Goal: Information Seeking & Learning: Learn about a topic

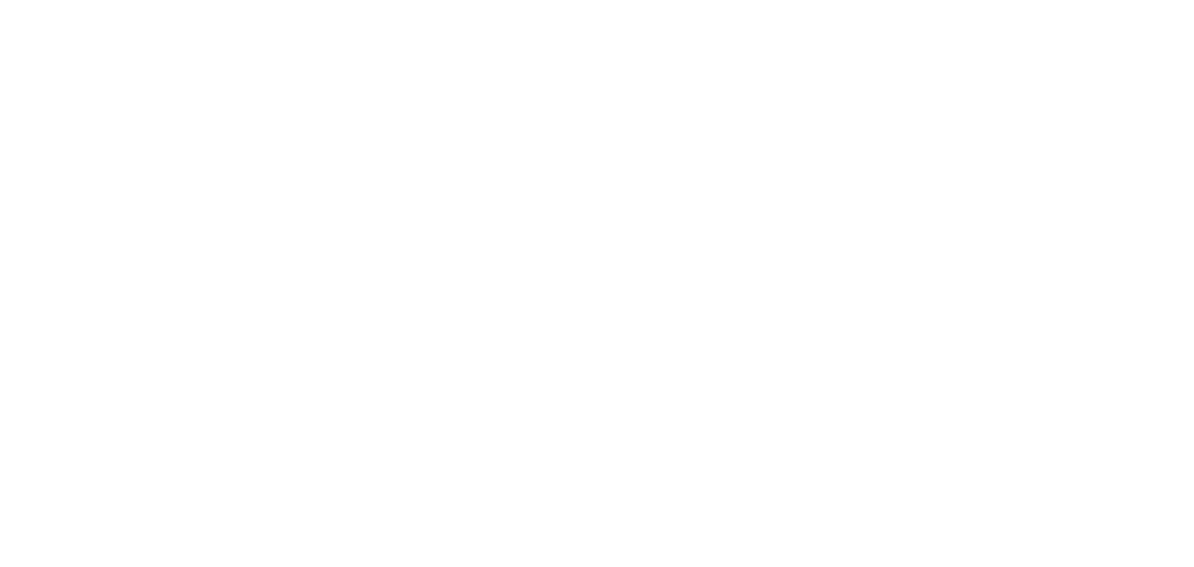
click at [379, 0] on html at bounding box center [597, 0] width 1194 height 0
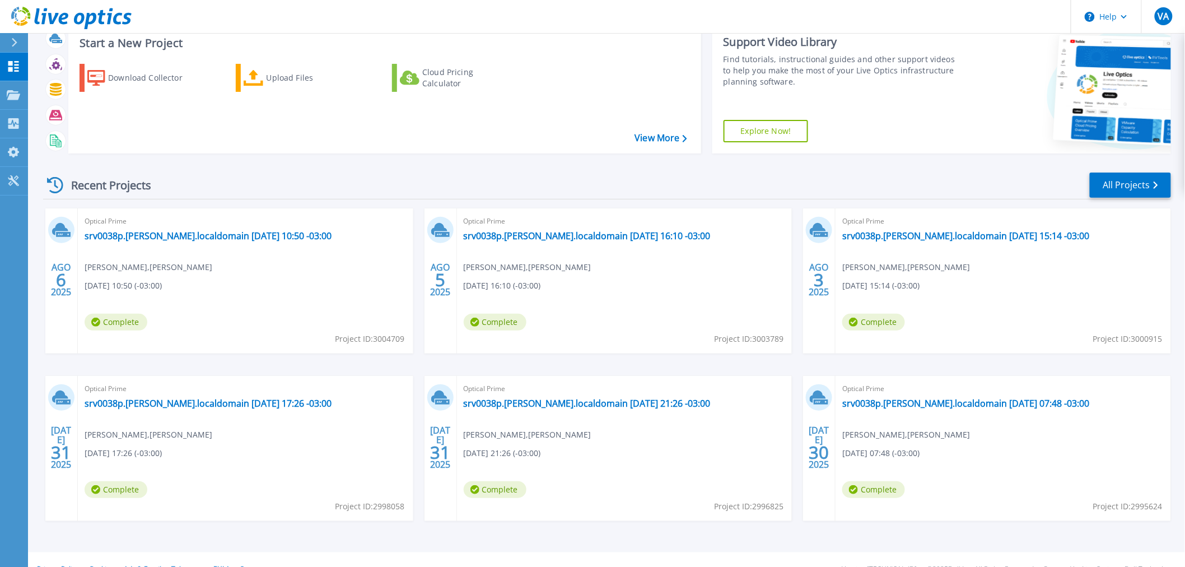
scroll to position [54, 0]
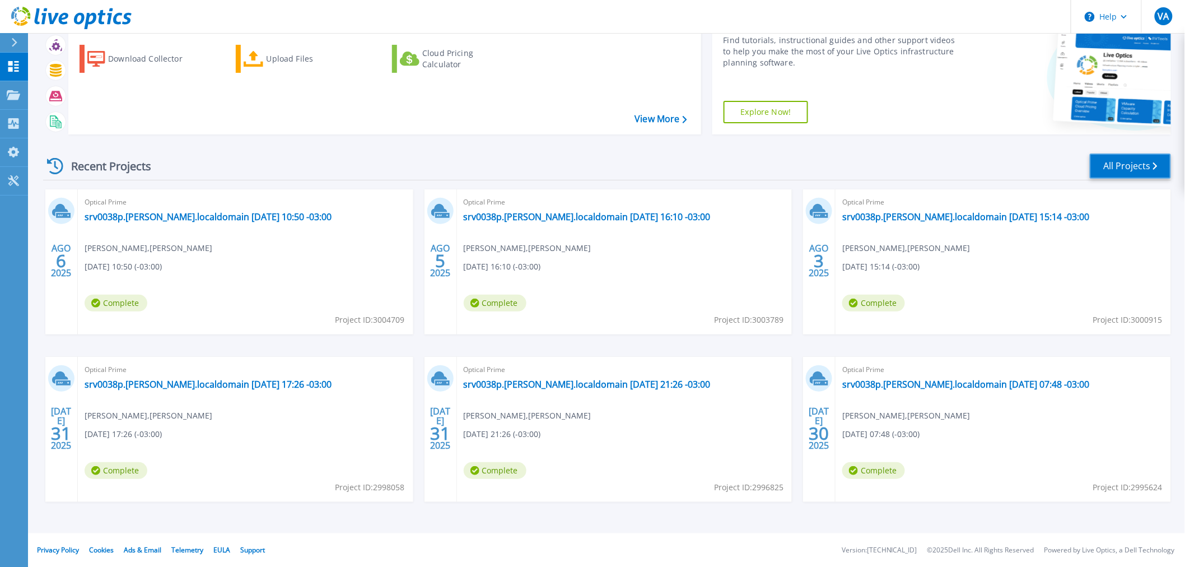
click at [1127, 166] on link "All Projects" at bounding box center [1129, 165] width 81 height 25
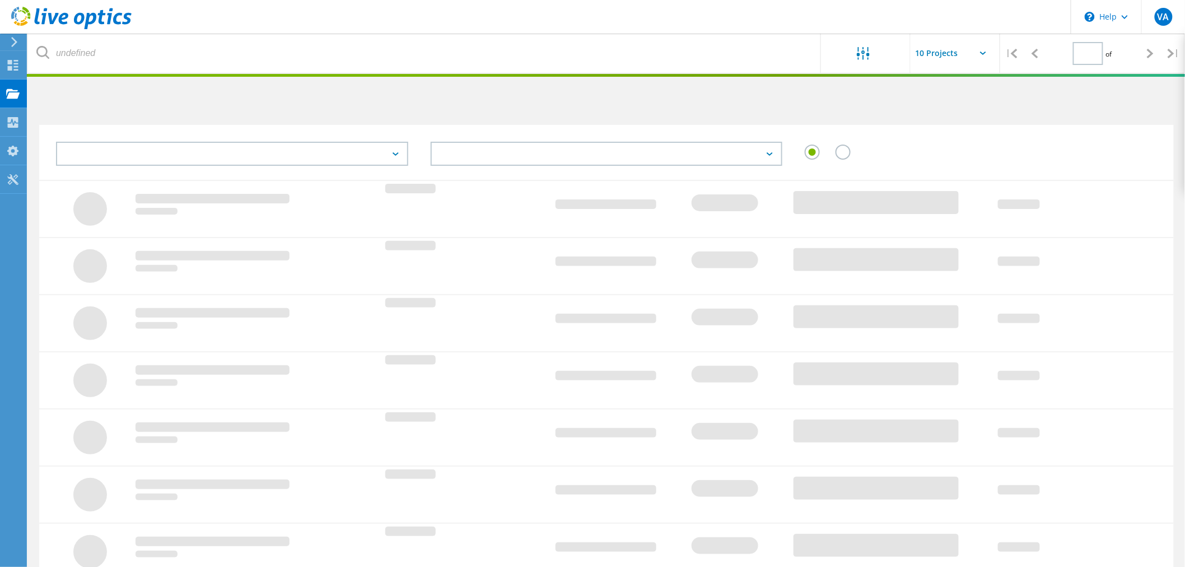
type input "2"
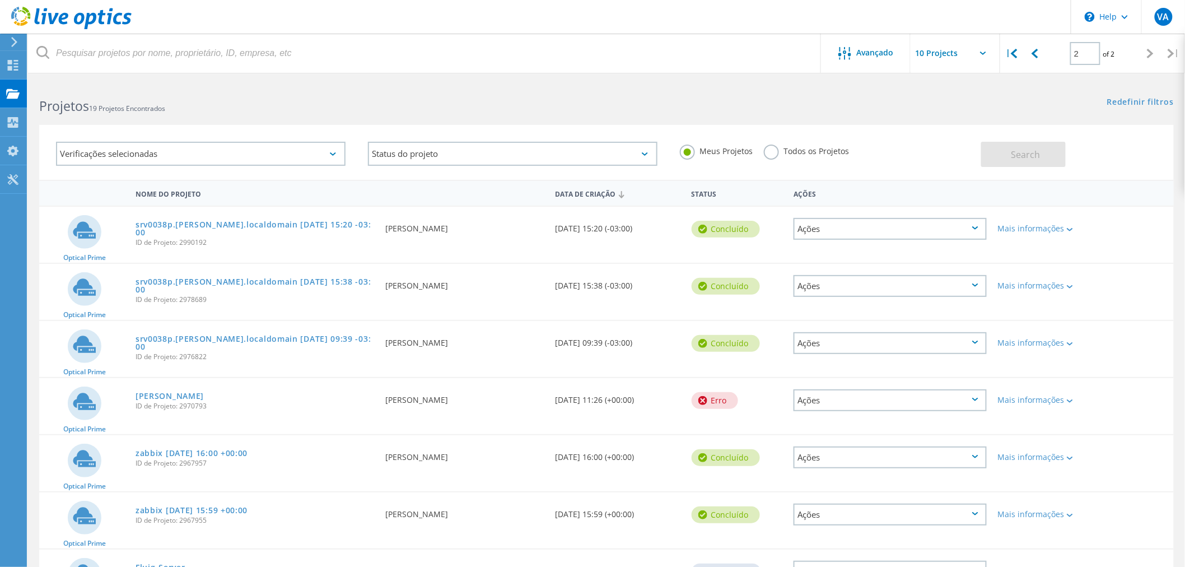
click at [260, 227] on div "srv0038p.diana.localdomain 2025-07-25 15:20 -03:00 ID de Projeto: 2990192" at bounding box center [255, 232] width 250 height 50
click at [322, 224] on link "srv0038p.diana.localdomain 2025-07-25 15:20 -03:00" at bounding box center [254, 229] width 238 height 16
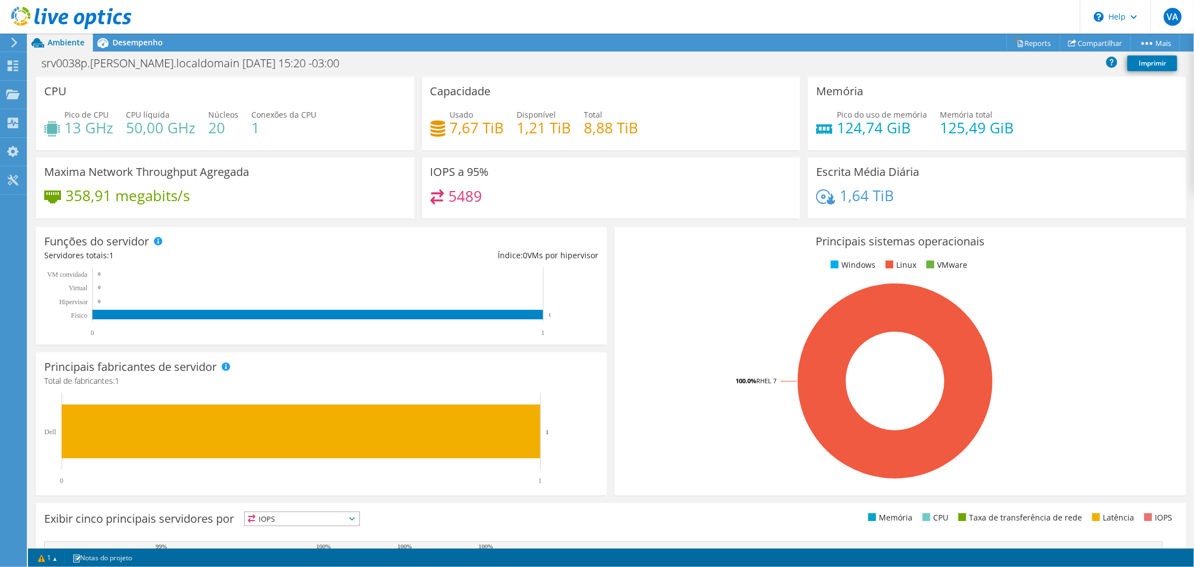
click at [116, 35] on div at bounding box center [66, 19] width 132 height 38
click at [158, 38] on span "Desempenho" at bounding box center [138, 42] width 50 height 11
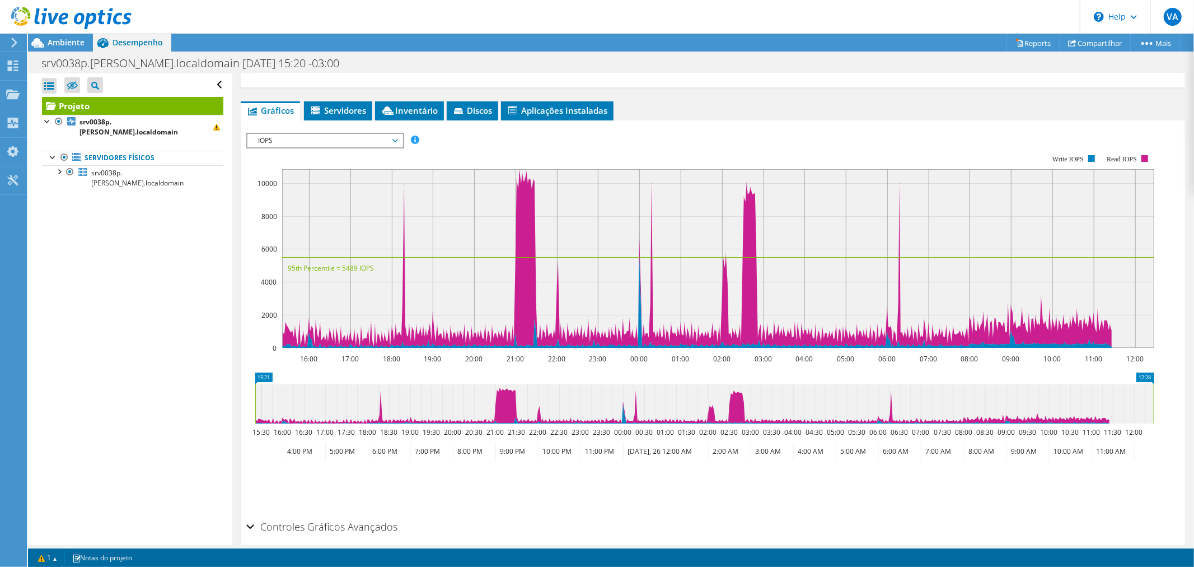
scroll to position [154, 0]
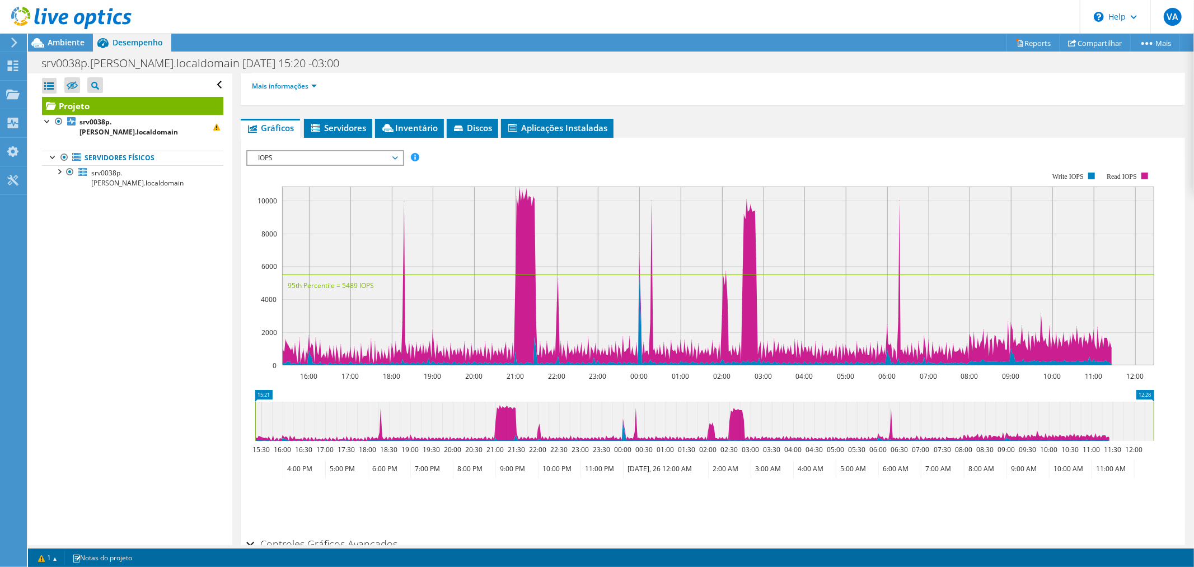
click at [68, 36] on div at bounding box center [66, 19] width 132 height 38
click at [8, 93] on icon at bounding box center [12, 94] width 13 height 11
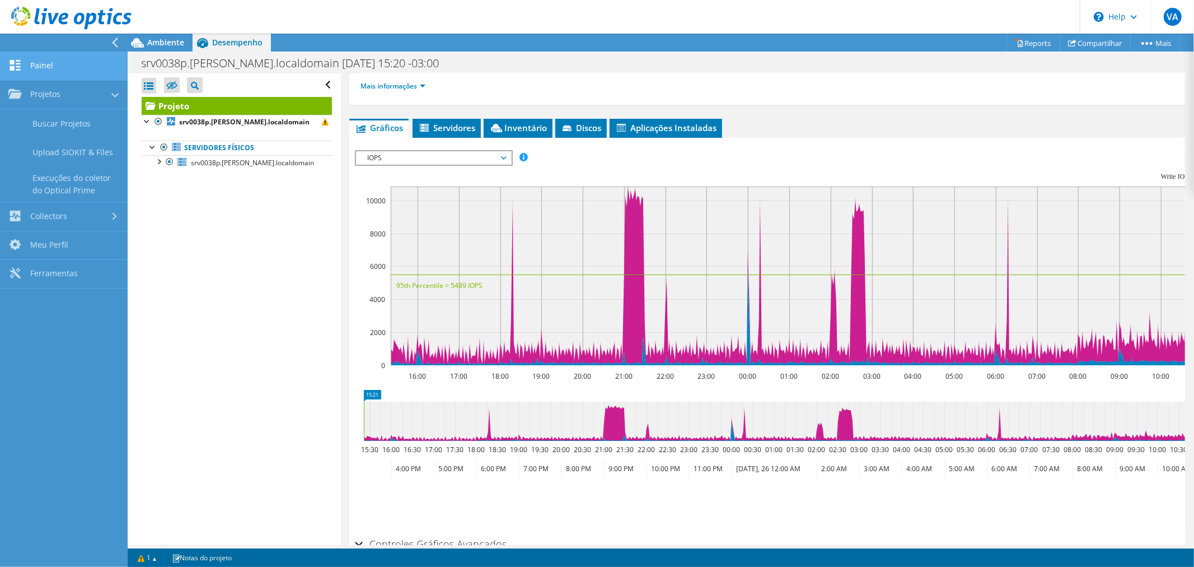
click at [38, 73] on link "Painel" at bounding box center [64, 66] width 128 height 29
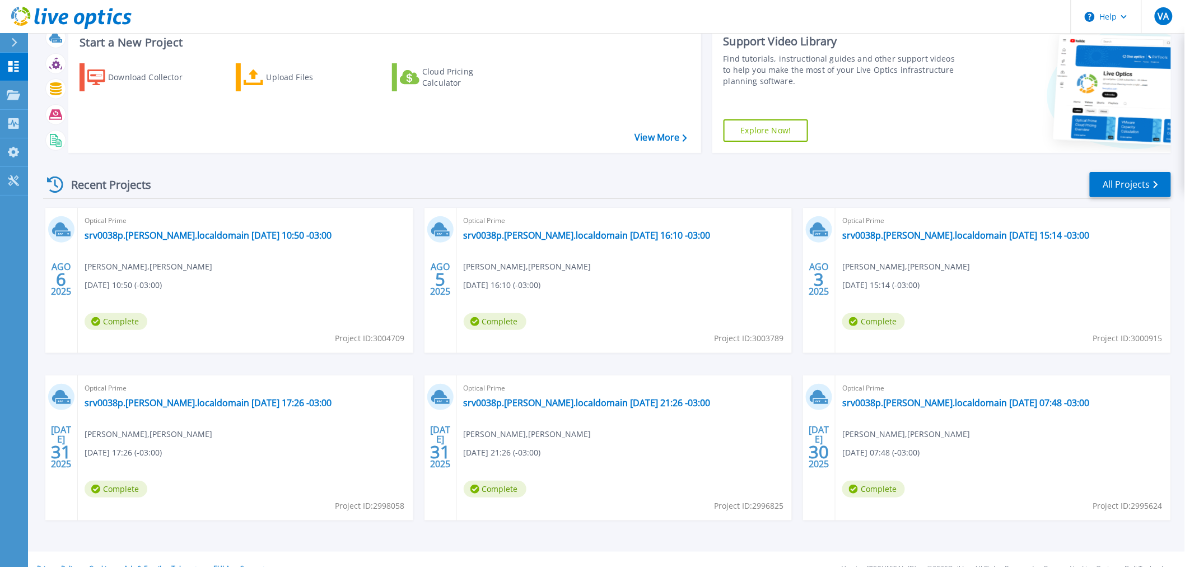
scroll to position [54, 0]
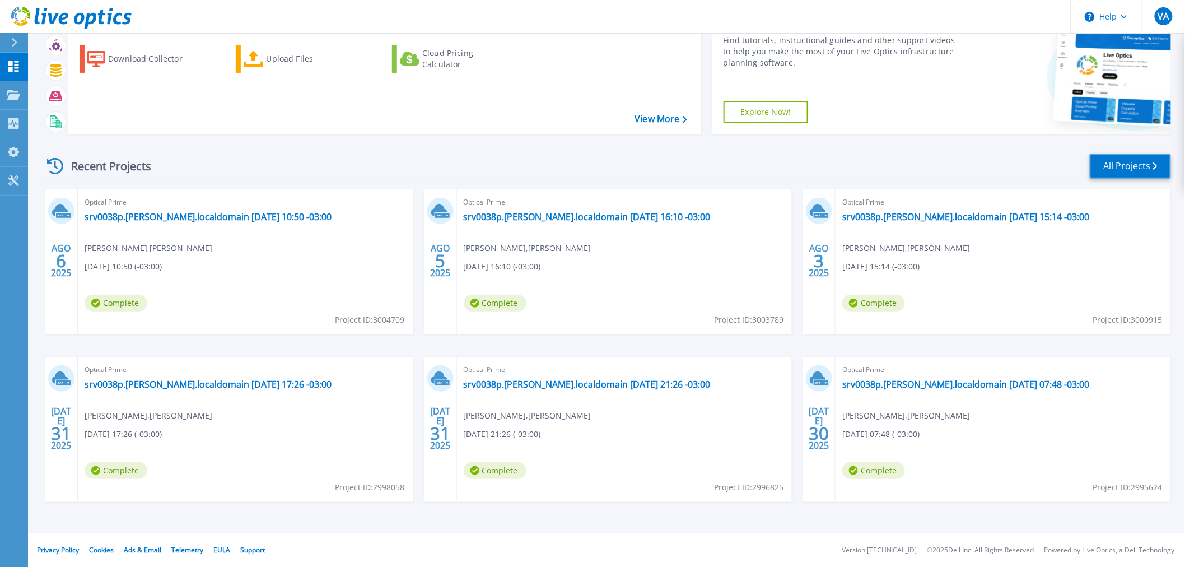
click at [1134, 157] on link "All Projects" at bounding box center [1129, 165] width 81 height 25
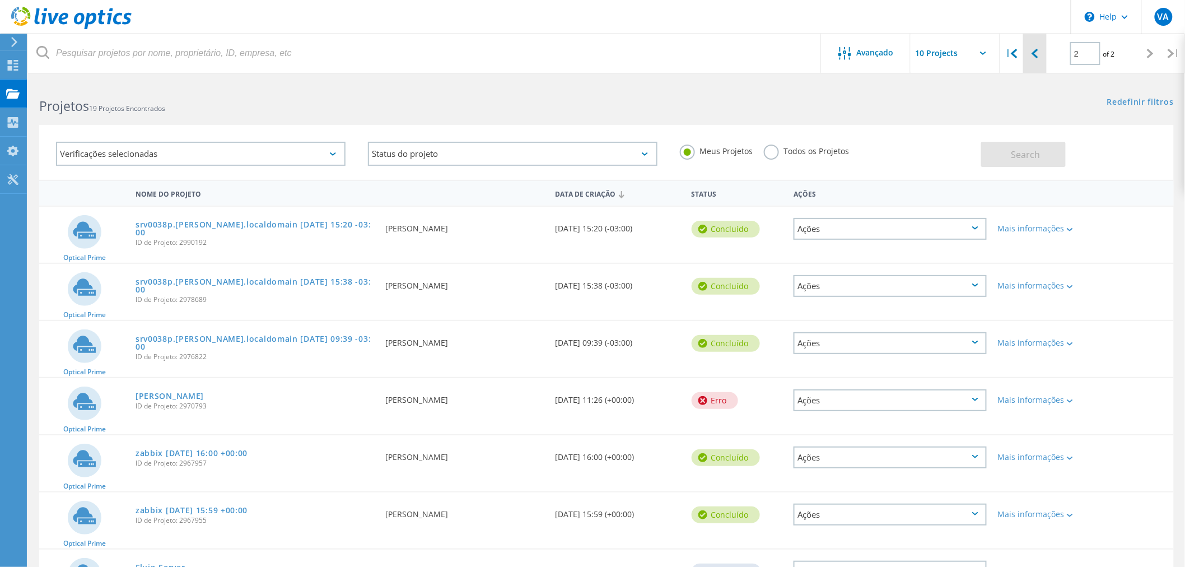
click at [1032, 54] on icon at bounding box center [1034, 54] width 7 height 10
type input "1"
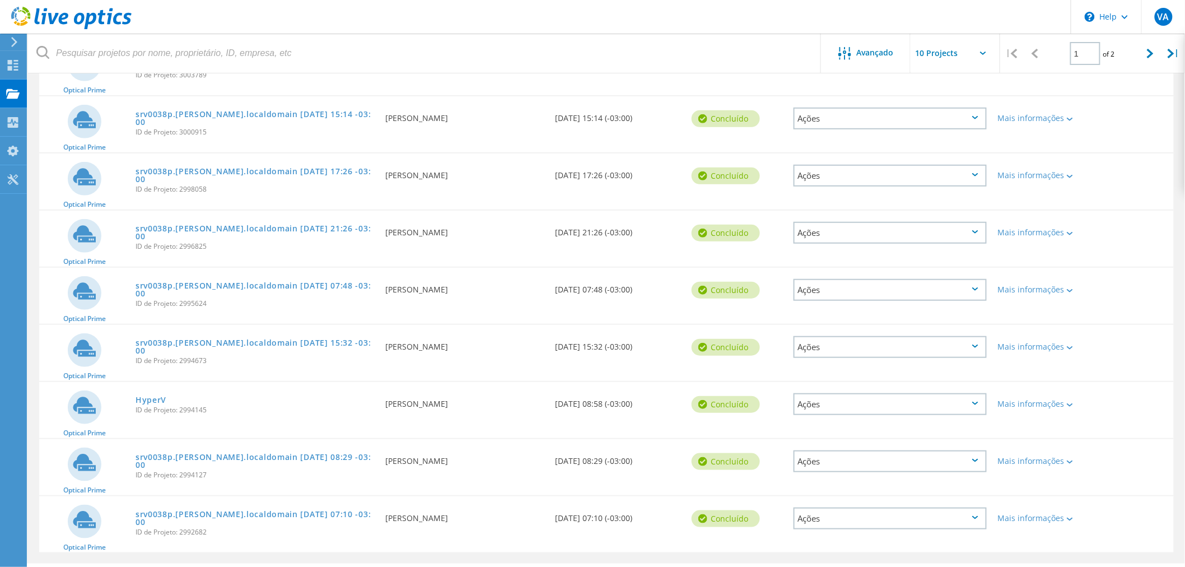
scroll to position [248, 0]
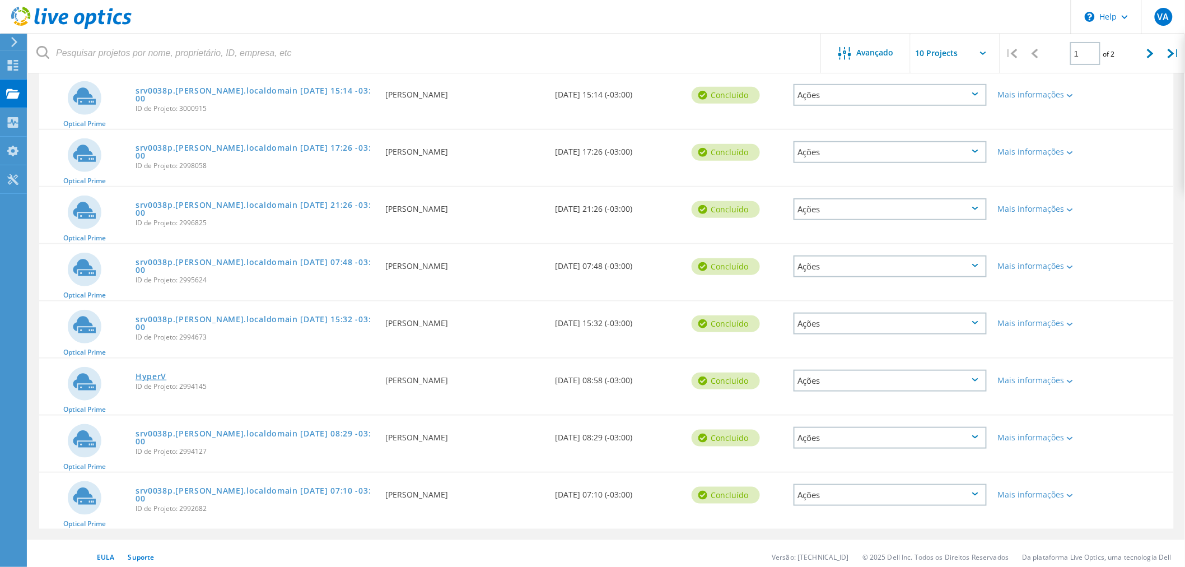
click at [144, 372] on link "HyperV" at bounding box center [150, 376] width 31 height 8
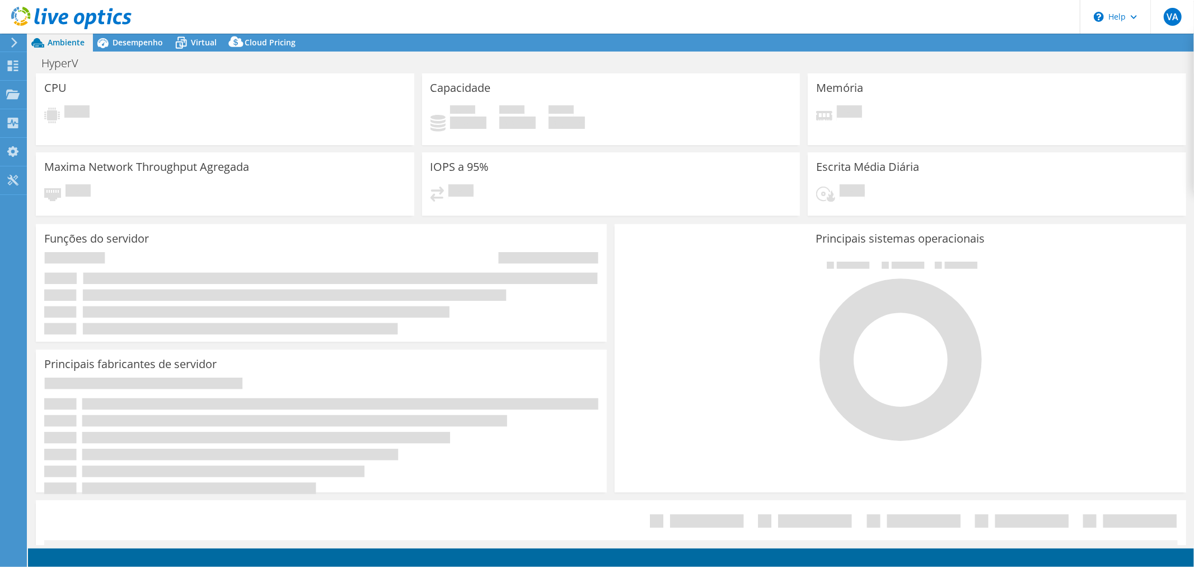
select select "SouthAmerica"
select select "BRL"
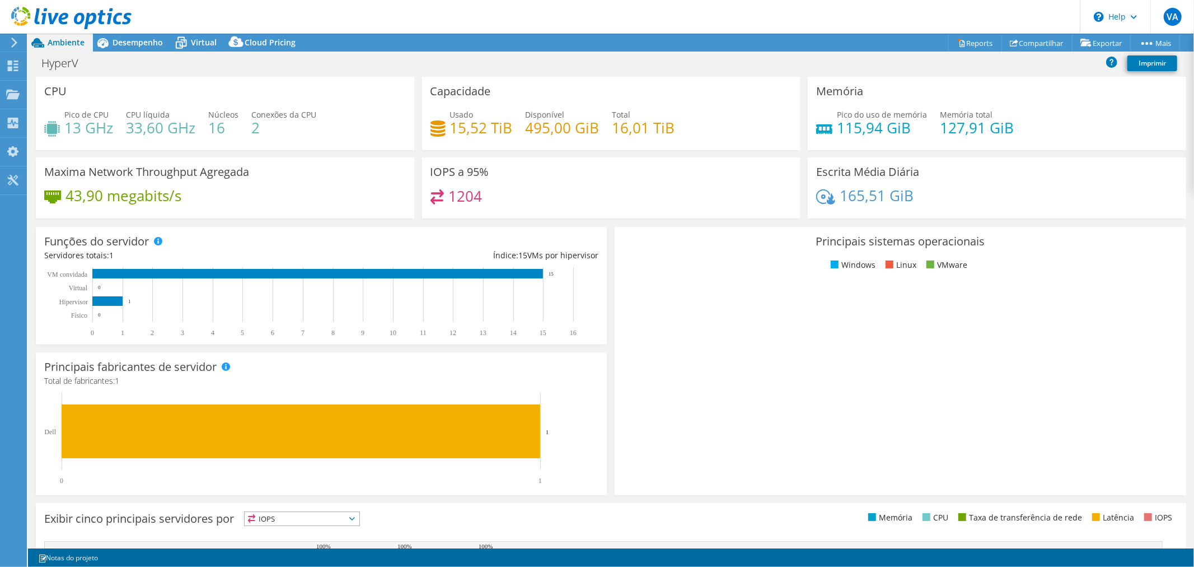
drag, startPoint x: 189, startPoint y: 36, endPoint x: 209, endPoint y: 64, distance: 34.9
click at [189, 37] on icon at bounding box center [181, 43] width 20 height 20
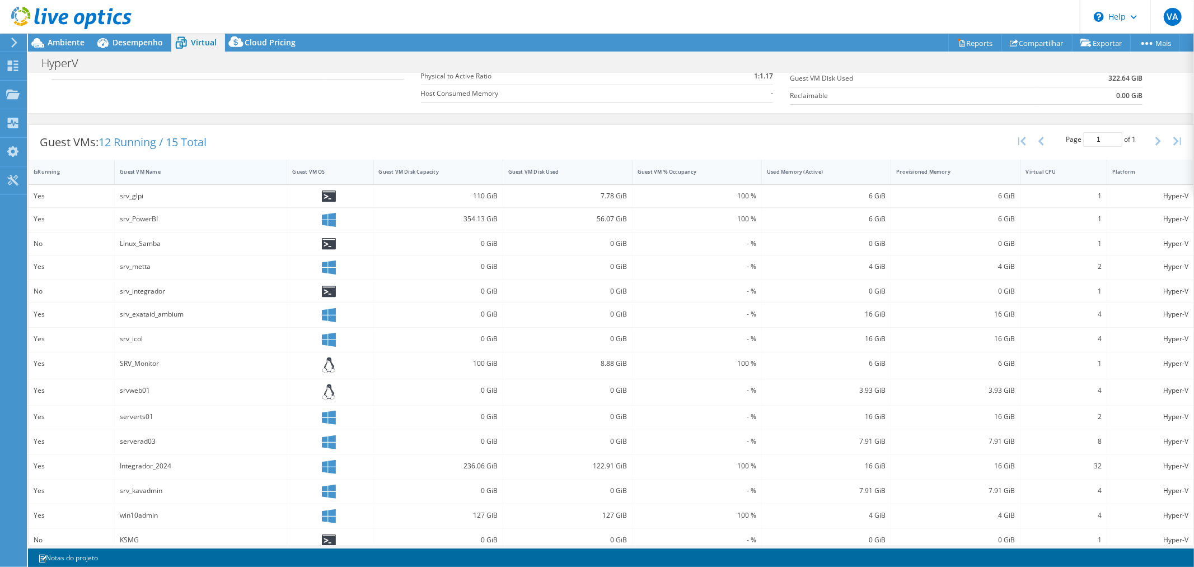
scroll to position [182, 0]
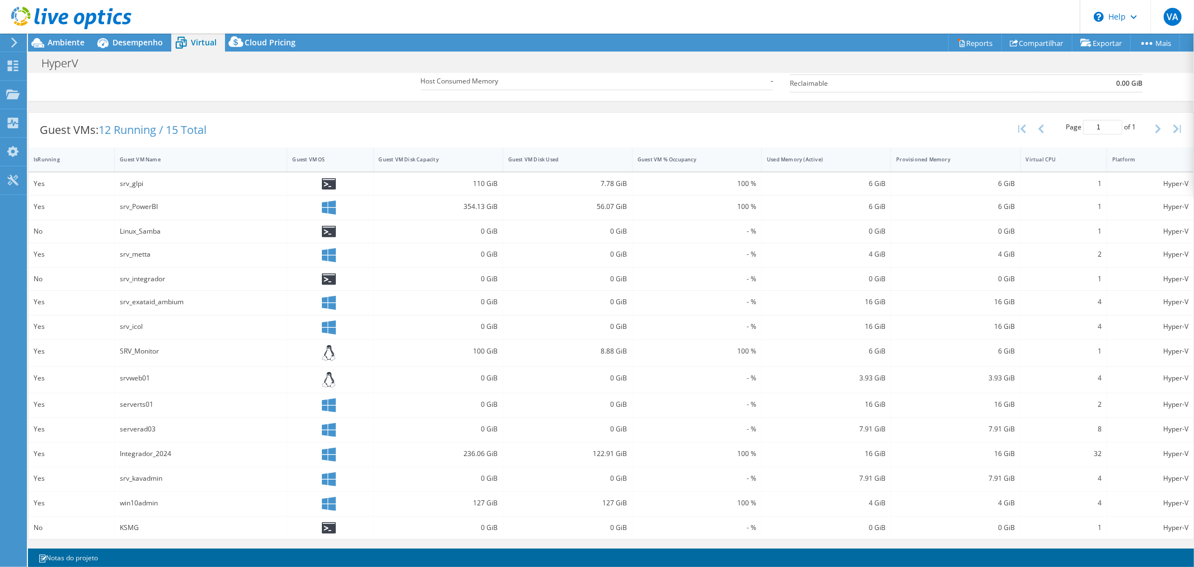
click at [327, 427] on icon at bounding box center [329, 430] width 14 height 14
click at [137, 43] on span "Desempenho" at bounding box center [138, 42] width 50 height 11
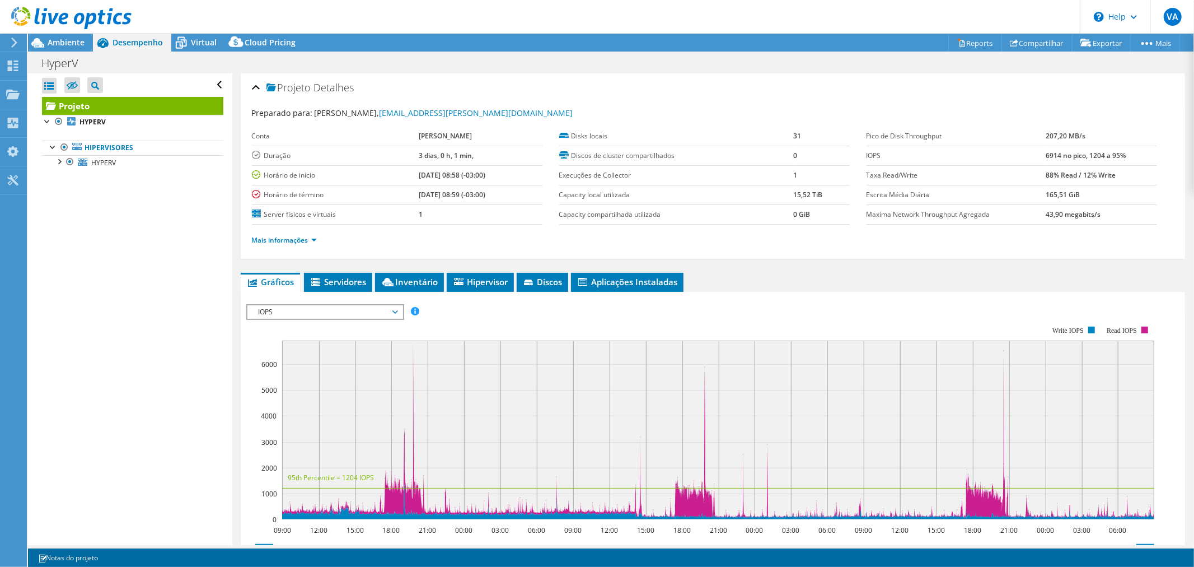
scroll to position [0, 0]
click at [78, 158] on icon at bounding box center [83, 161] width 10 height 7
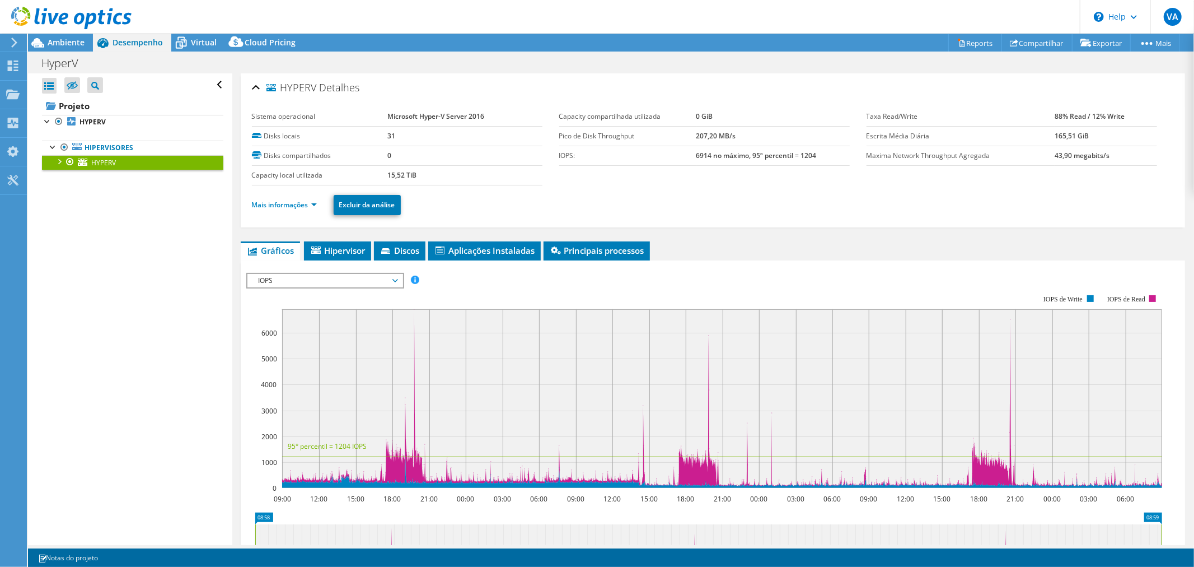
click at [56, 163] on div at bounding box center [58, 160] width 11 height 11
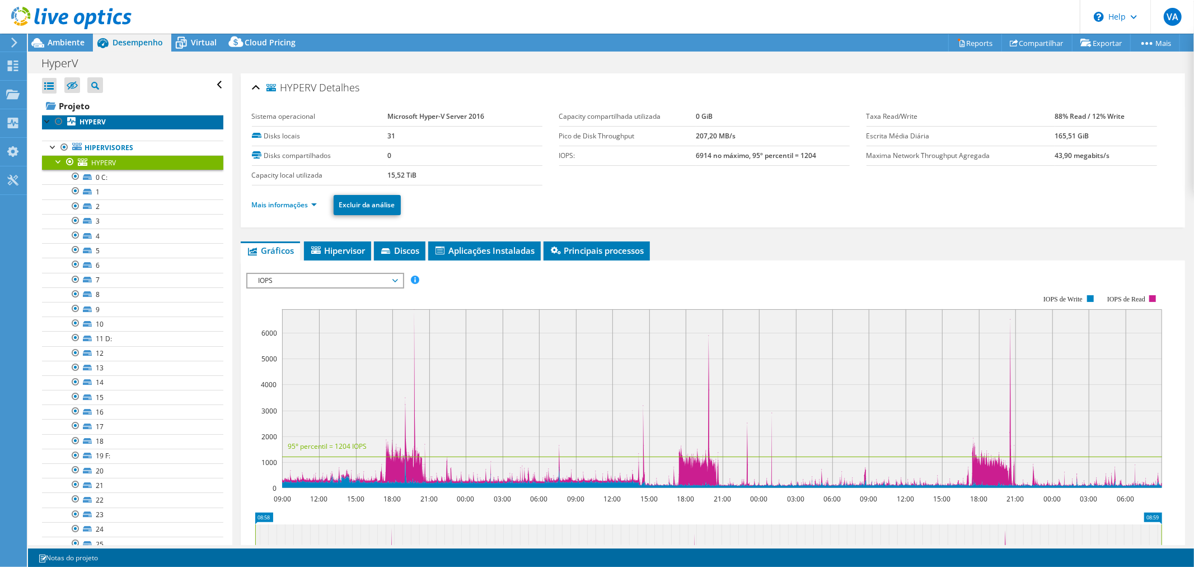
click at [85, 124] on b "HYPERV" at bounding box center [92, 122] width 26 height 10
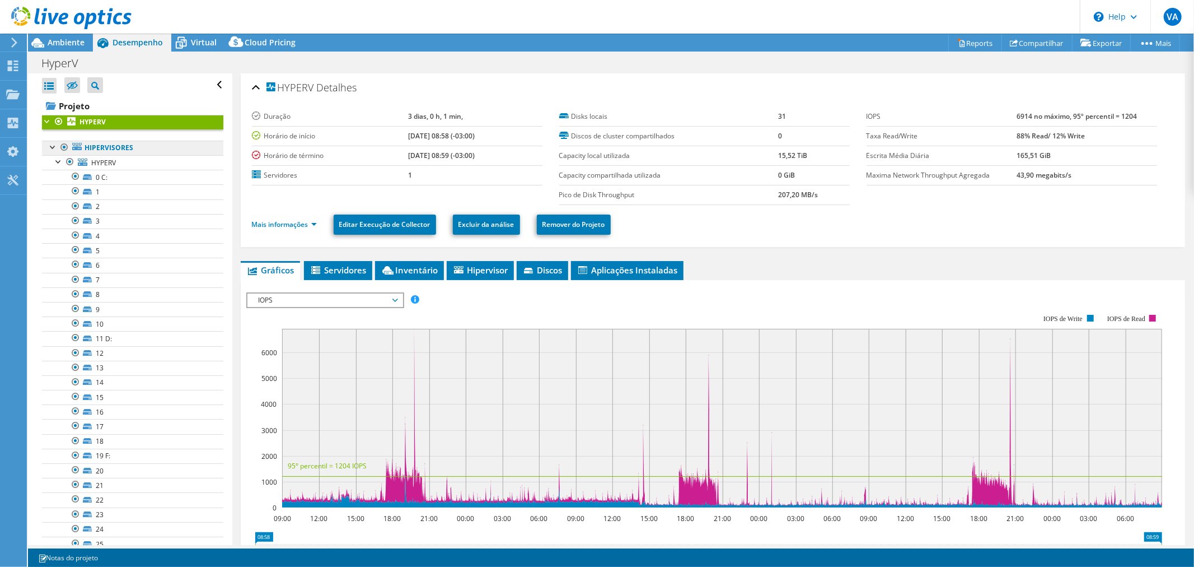
click at [107, 142] on link "Hipervisores" at bounding box center [132, 148] width 181 height 15
click at [333, 264] on span "Servidores" at bounding box center [338, 269] width 57 height 11
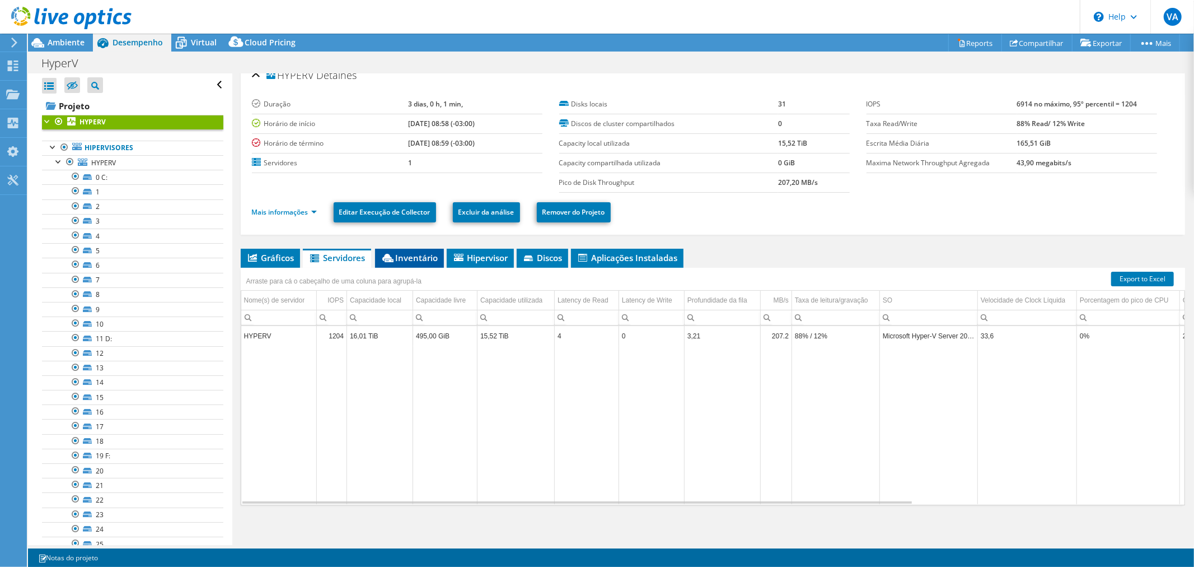
scroll to position [15, 0]
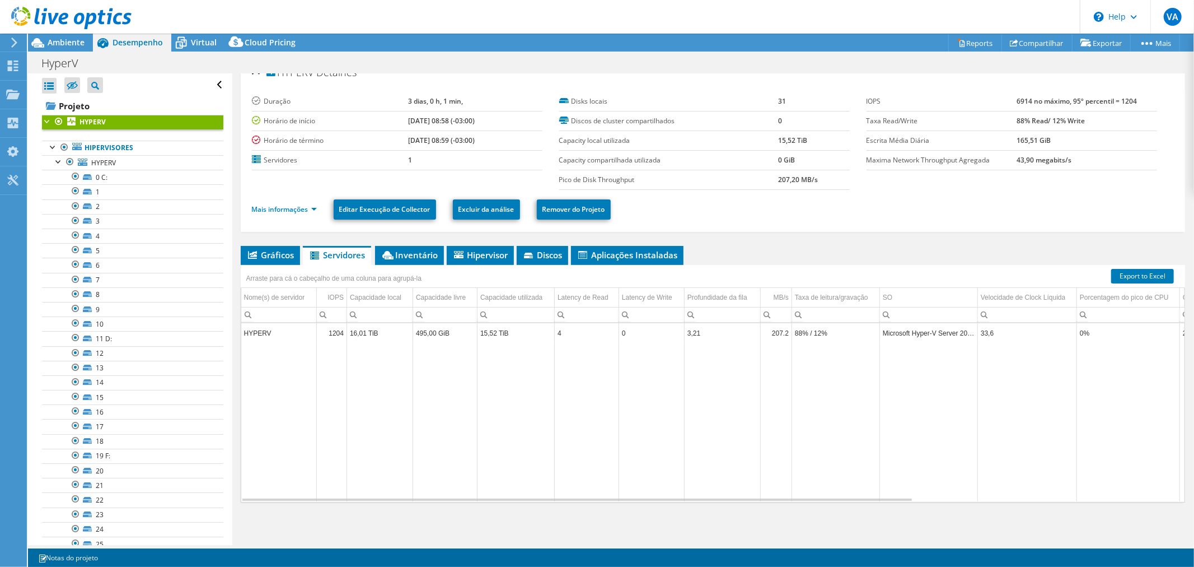
click at [422, 241] on div "HYPERV Detalhes Duração 3 [PERSON_NAME], 0 h, 1 min, Horário de início [DATE] 0…" at bounding box center [712, 301] width 961 height 487
click at [418, 252] on span "Inventário" at bounding box center [410, 254] width 58 height 11
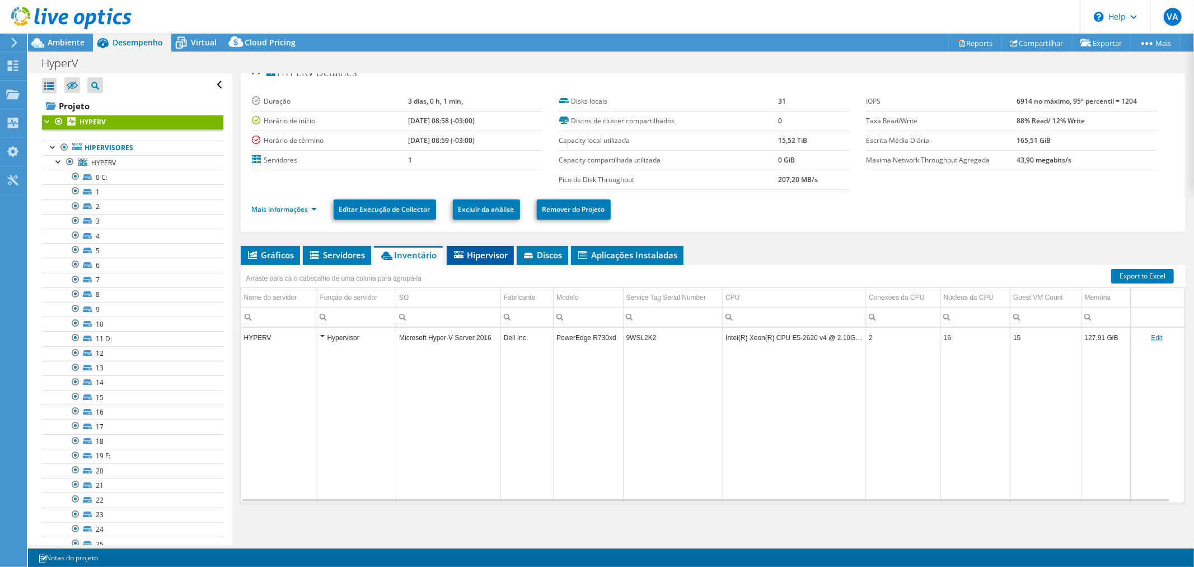
click at [480, 256] on span "Hipervisor" at bounding box center [480, 254] width 56 height 11
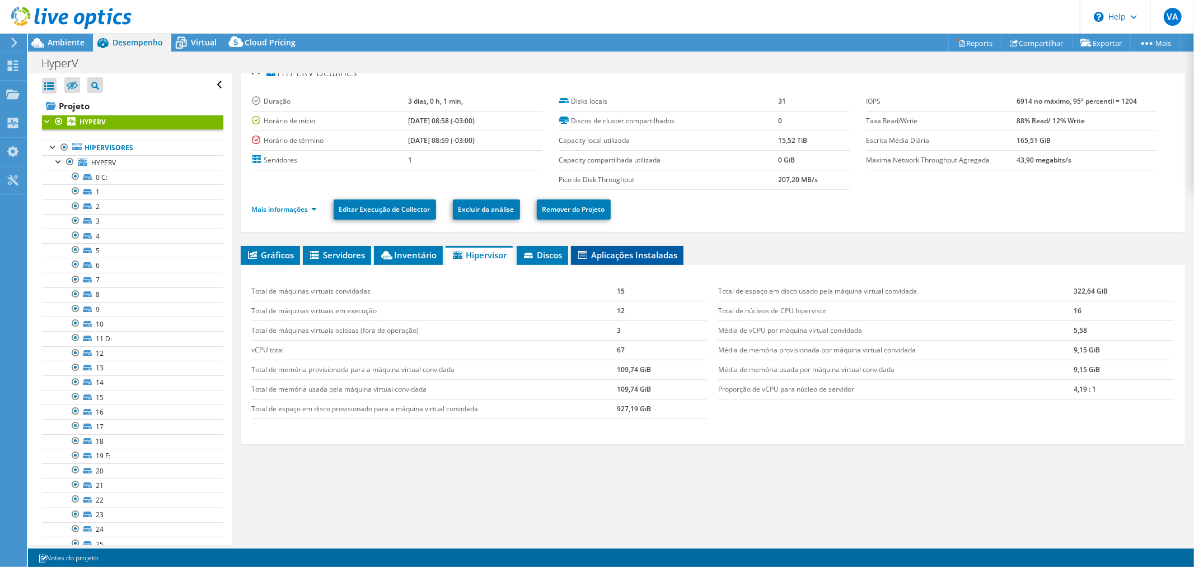
click at [626, 254] on span "Aplicações Instaladas" at bounding box center [627, 254] width 101 height 11
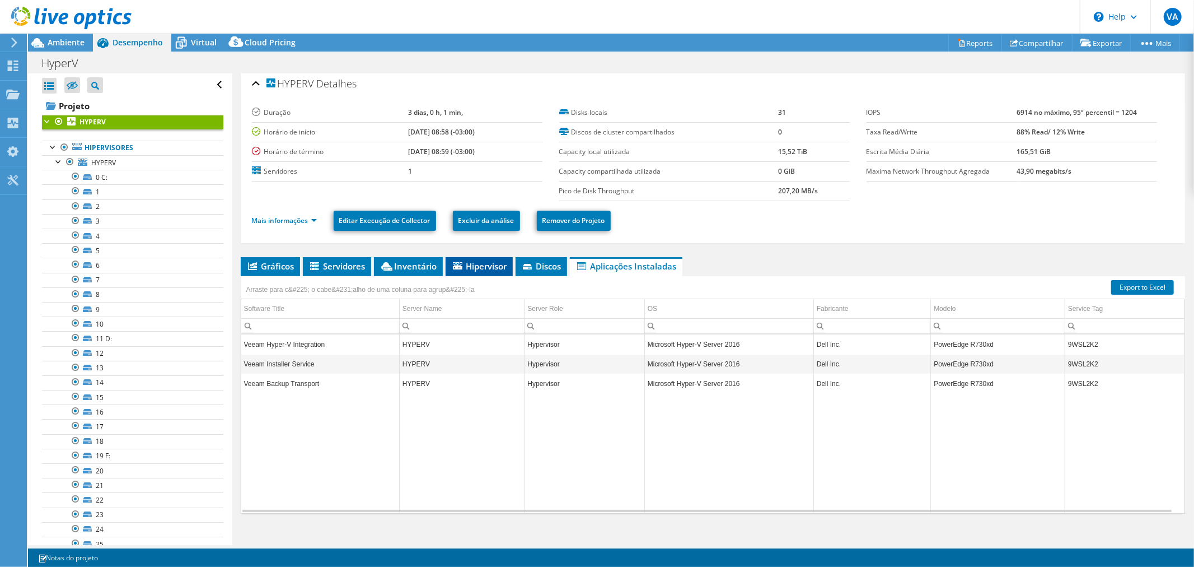
scroll to position [0, 0]
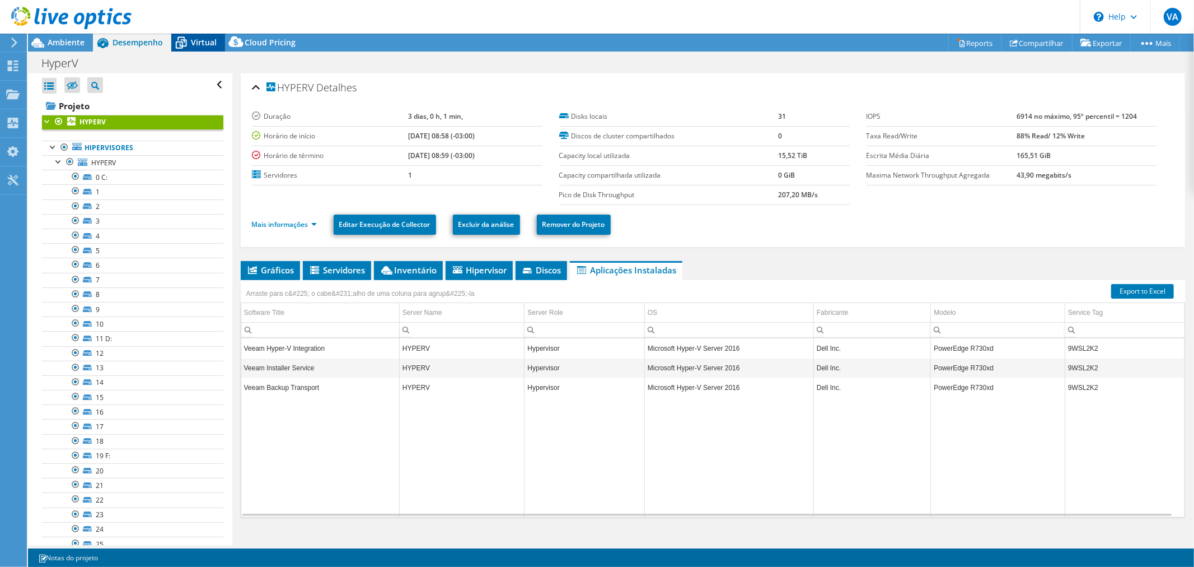
click at [190, 40] on icon at bounding box center [181, 43] width 20 height 20
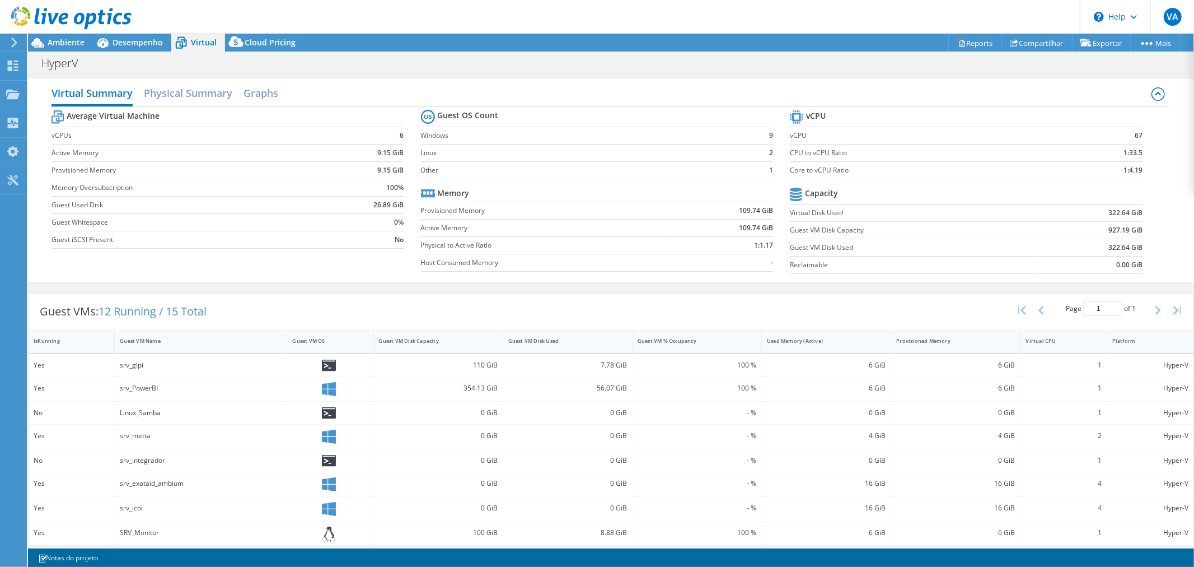
scroll to position [182, 0]
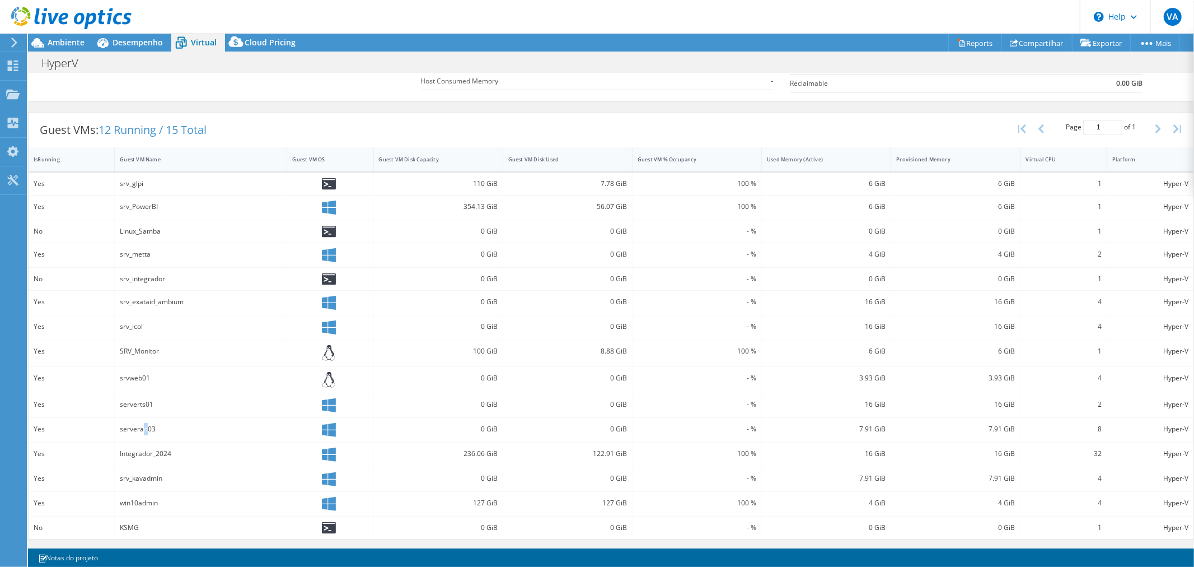
click at [146, 429] on div "serverad03" at bounding box center [201, 429] width 162 height 12
click at [764, 75] on td "-" at bounding box center [722, 80] width 102 height 17
click at [755, 85] on td "-" at bounding box center [722, 80] width 102 height 17
click at [762, 88] on section "Guest OS Count Windows 9 Linux 2 Other 1 Memory Provisioned Memory 109.74 GiB A…" at bounding box center [605, 11] width 369 height 170
click at [762, 88] on td "-" at bounding box center [722, 80] width 102 height 17
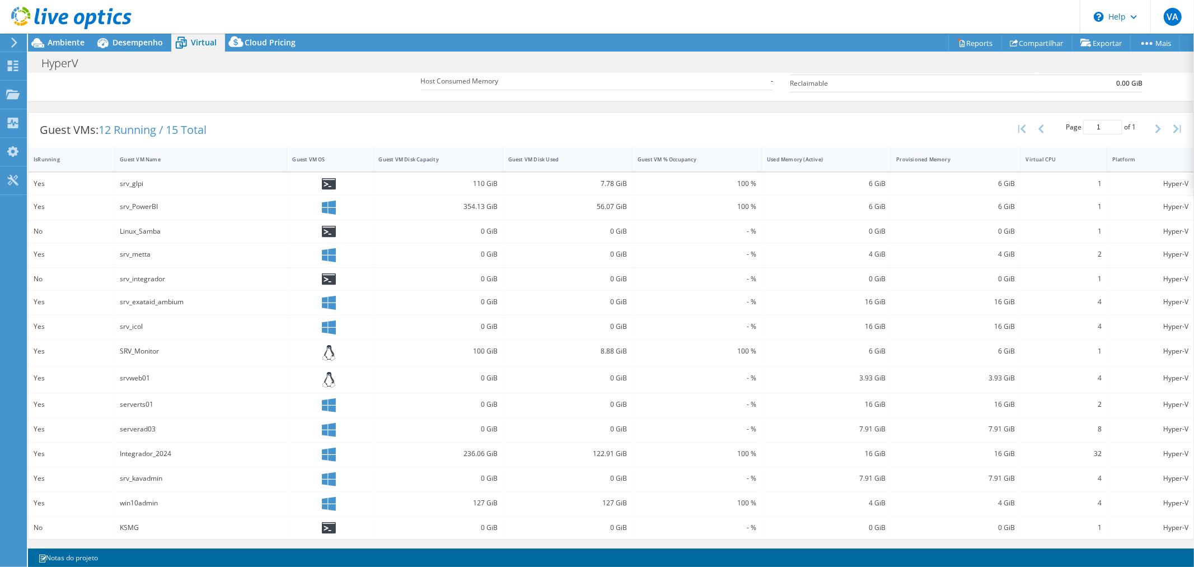
click at [876, 74] on td "Reclaimable" at bounding box center [913, 82] width 247 height 17
click at [139, 156] on div "Guest VM Name" at bounding box center [194, 159] width 148 height 7
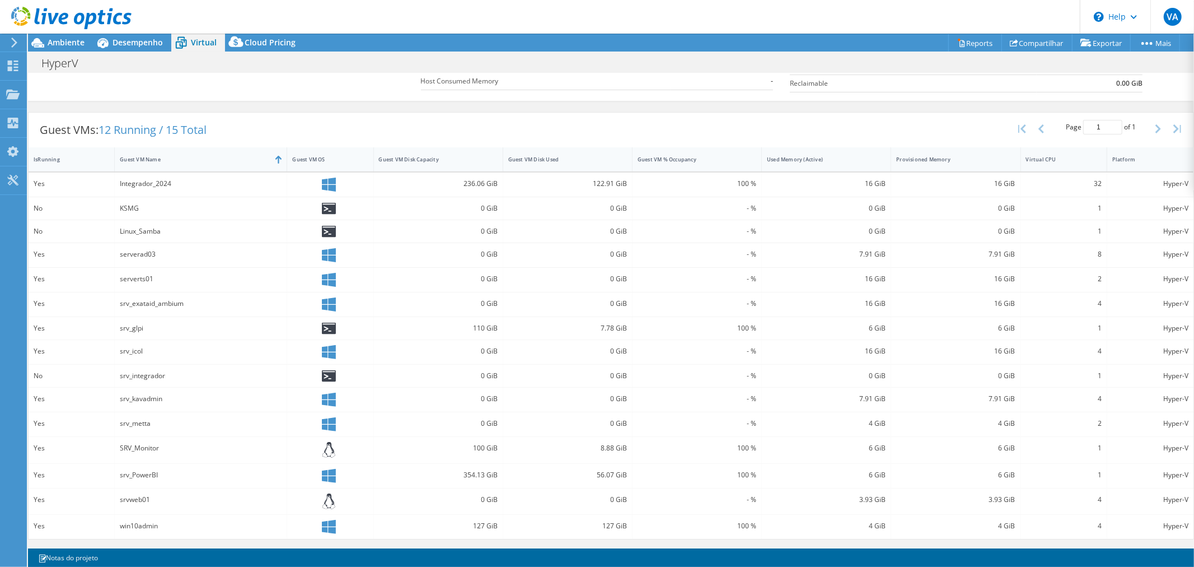
click at [133, 259] on div "serverad03" at bounding box center [201, 254] width 162 height 12
